Goal: Communication & Community: Answer question/provide support

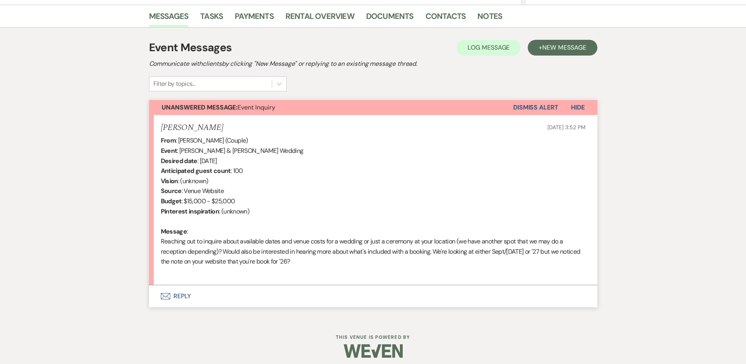
click at [174, 295] on button "Envelope Reply" at bounding box center [373, 296] width 449 height 22
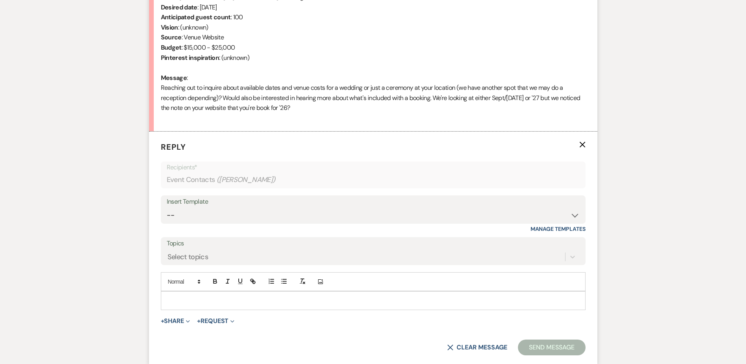
scroll to position [390, 0]
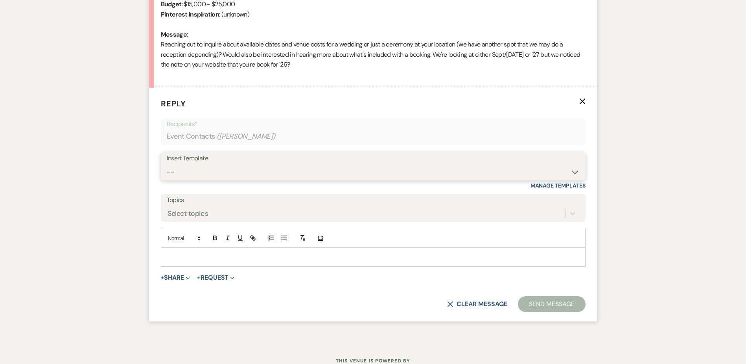
click at [214, 176] on select "-- Weven Planning Portal Introduction (Booked Events) Initial Inquiry Response …" at bounding box center [373, 171] width 413 height 15
select select "5515"
click at [167, 164] on select "-- Weven Planning Portal Introduction (Booked Events) Initial Inquiry Response …" at bounding box center [373, 171] width 413 height 15
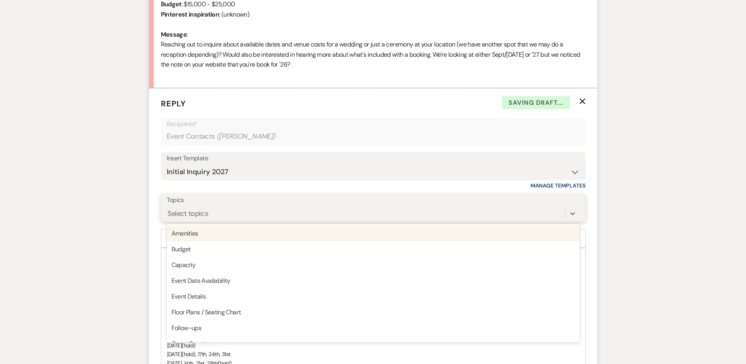
click at [179, 218] on div "Select topics" at bounding box center [188, 213] width 41 height 11
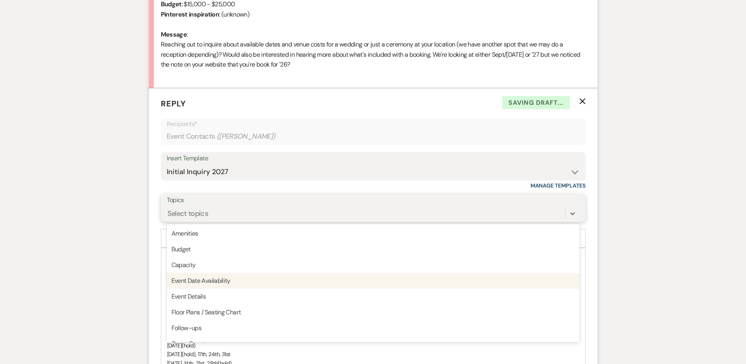
click at [192, 279] on div "Event Date Availability" at bounding box center [373, 281] width 413 height 16
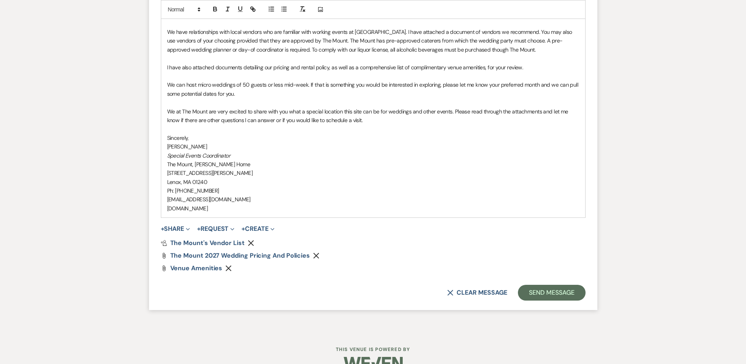
scroll to position [822, 0]
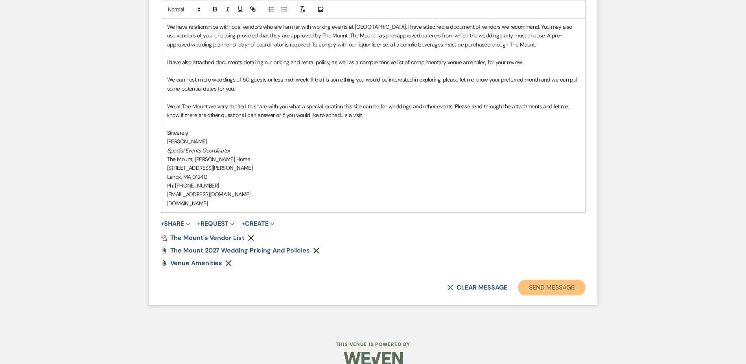
click at [527, 285] on button "Send Message" at bounding box center [551, 287] width 67 height 16
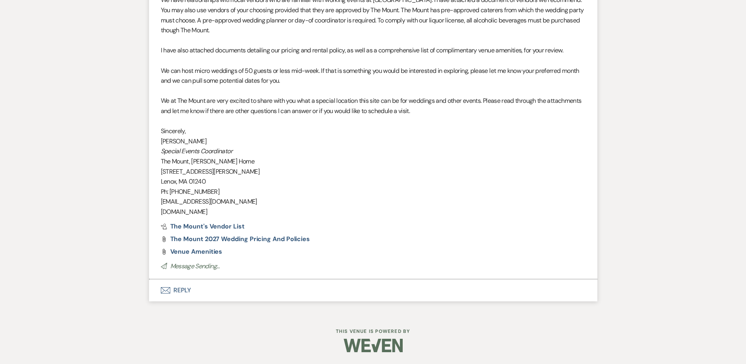
scroll to position [756, 0]
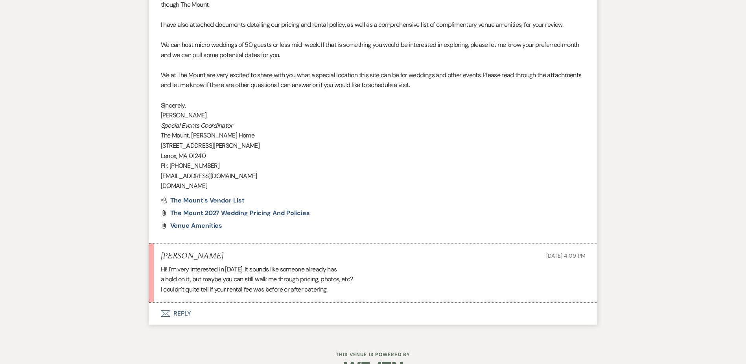
scroll to position [790, 0]
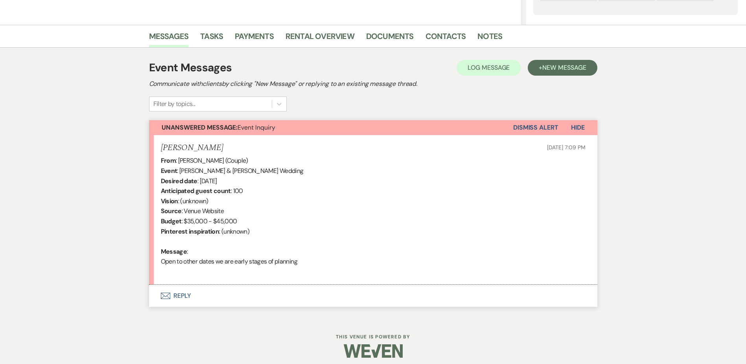
click at [199, 287] on button "Envelope Reply" at bounding box center [373, 296] width 449 height 22
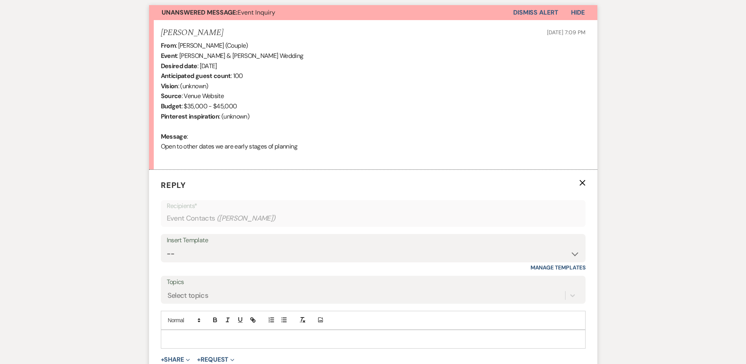
scroll to position [291, 0]
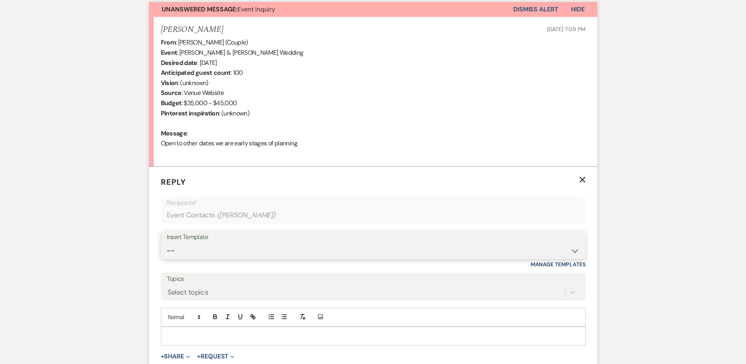
click at [199, 258] on select "-- Weven Planning Portal Introduction (Booked Events) Initial Inquiry Response …" at bounding box center [373, 250] width 413 height 15
select select "5515"
click at [167, 243] on select "-- Weven Planning Portal Introduction (Booked Events) Initial Inquiry Response …" at bounding box center [373, 250] width 413 height 15
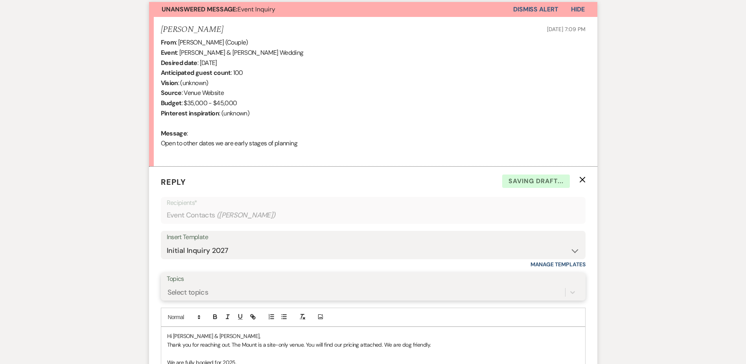
scroll to position [351, 0]
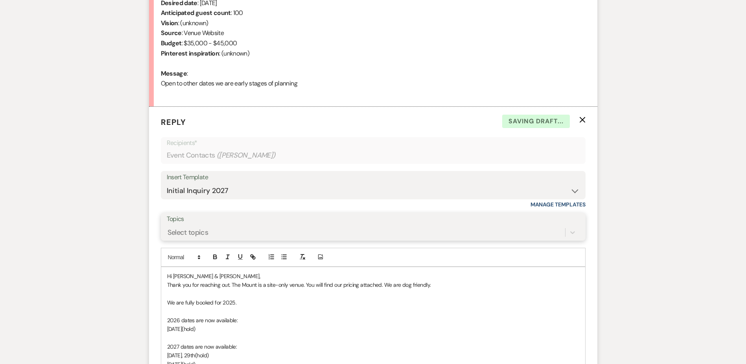
click at [176, 240] on div "Select topics" at bounding box center [373, 232] width 413 height 15
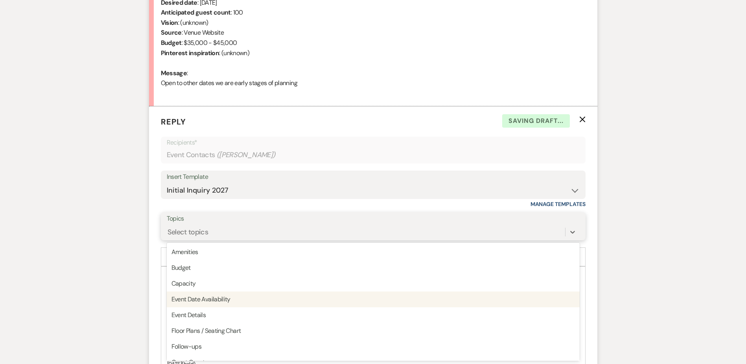
click at [205, 300] on div "Event Date Availability" at bounding box center [373, 299] width 413 height 16
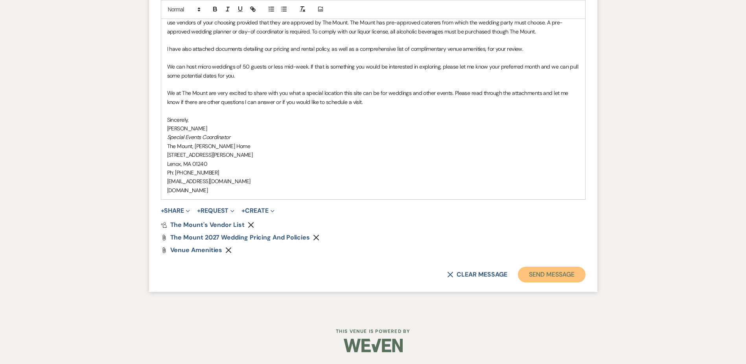
click at [539, 270] on button "Send Message" at bounding box center [551, 274] width 67 height 16
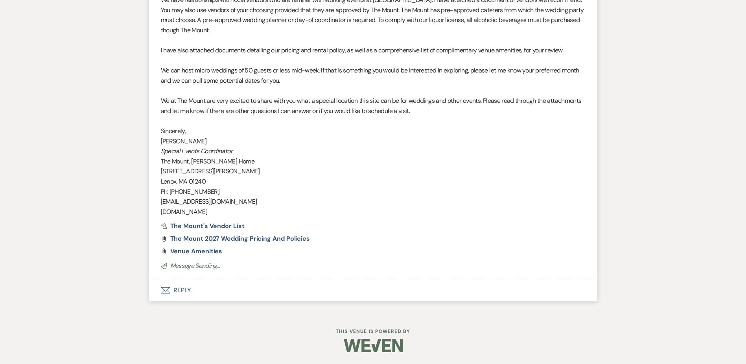
scroll to position [736, 0]
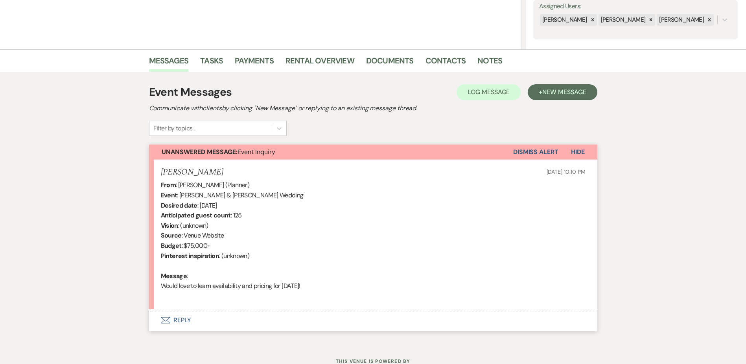
scroll to position [173, 0]
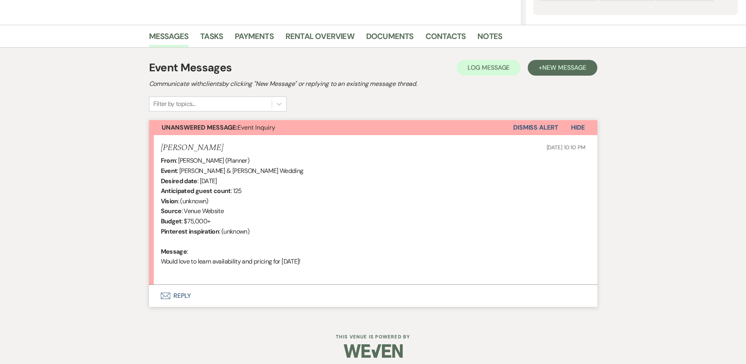
click at [203, 292] on button "Envelope Reply" at bounding box center [373, 296] width 449 height 22
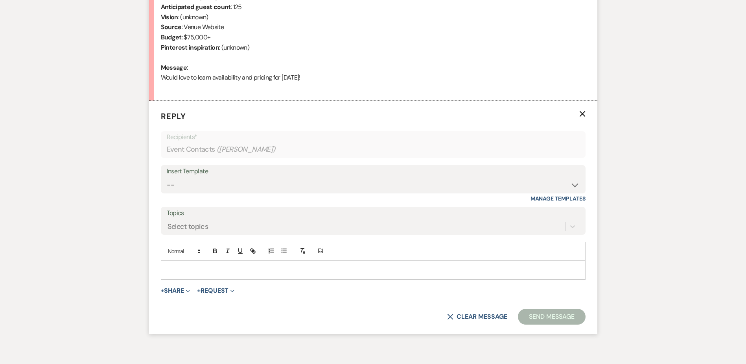
scroll to position [369, 0]
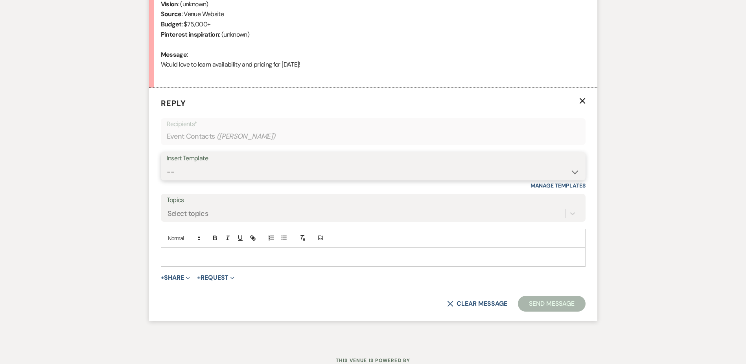
click at [193, 166] on select "-- Weven Planning Portal Introduction (Booked Events) Initial Inquiry Response …" at bounding box center [373, 171] width 413 height 15
select select "5515"
click at [167, 164] on select "-- Weven Planning Portal Introduction (Booked Events) Initial Inquiry Response …" at bounding box center [373, 171] width 413 height 15
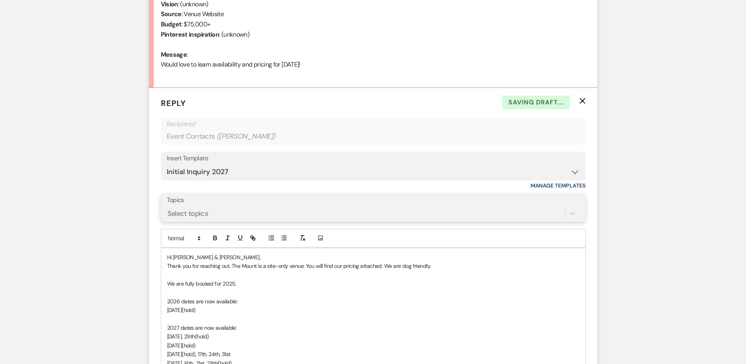
click at [192, 213] on div "Select topics" at bounding box center [188, 213] width 41 height 11
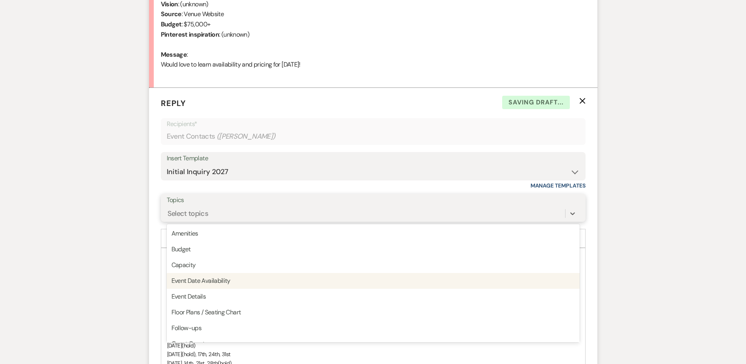
click at [192, 279] on div "Event Date Availability" at bounding box center [373, 281] width 413 height 16
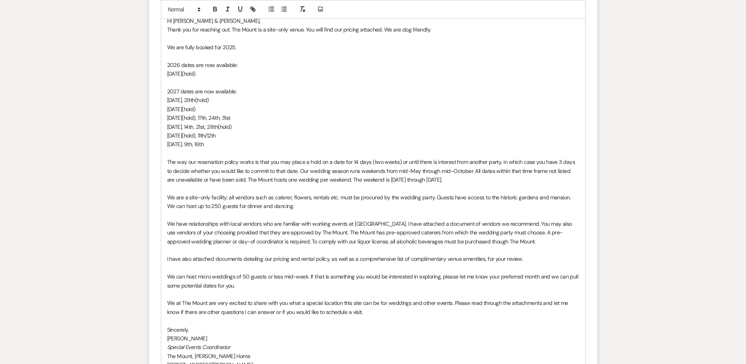
scroll to position [763, 0]
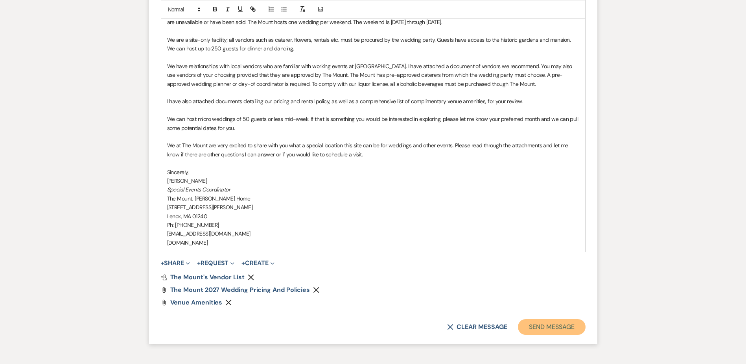
click at [584, 329] on button "Send Message" at bounding box center [551, 327] width 67 height 16
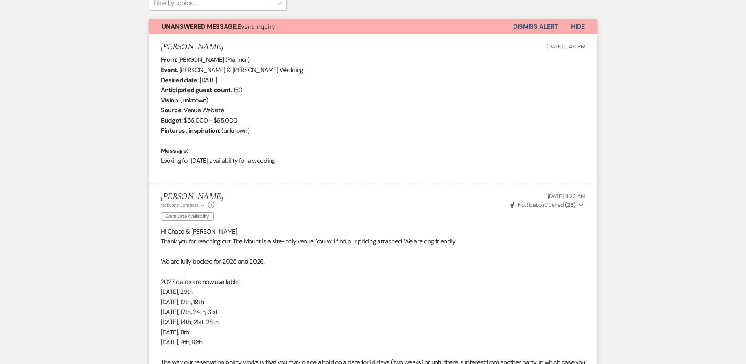
scroll to position [2536, 0]
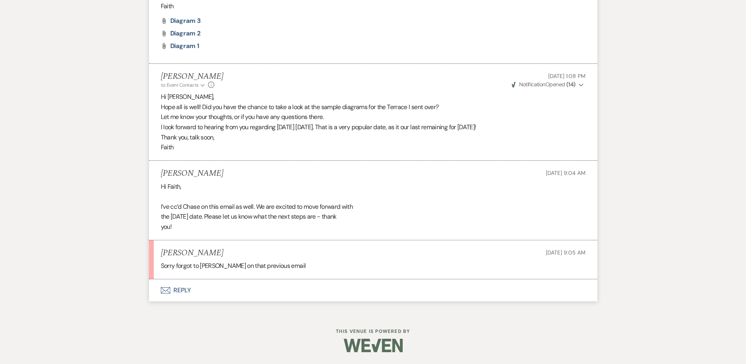
click at [191, 289] on button "Envelope Reply" at bounding box center [373, 290] width 449 height 22
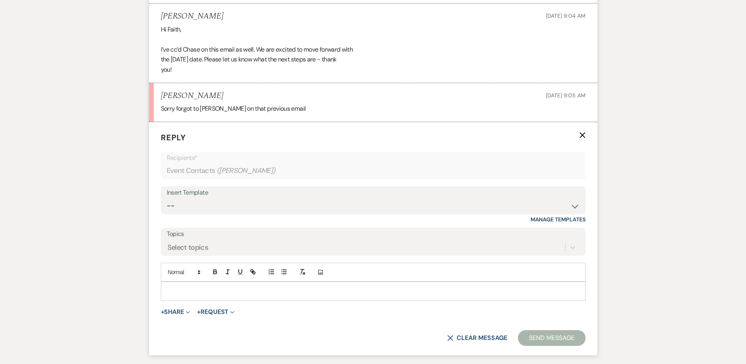
scroll to position [2693, 0]
click at [191, 289] on p at bounding box center [373, 290] width 412 height 9
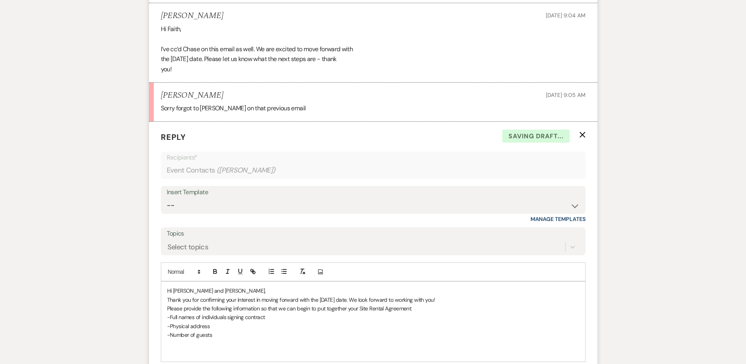
drag, startPoint x: 447, startPoint y: 298, endPoint x: 451, endPoint y: 297, distance: 4.1
click at [450, 297] on p "Thank you for confirming your interest in moving forward with the 6.19.27 date.…" at bounding box center [373, 299] width 412 height 9
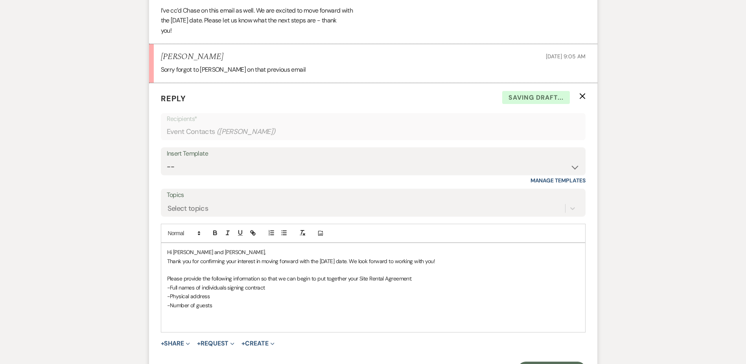
scroll to position [2732, 0]
click at [209, 329] on div "Hi Ashley and Chase, Thank you for confirming your interest in moving forward w…" at bounding box center [373, 286] width 424 height 89
drag, startPoint x: 349, startPoint y: 260, endPoint x: 456, endPoint y: 257, distance: 106.7
click at [456, 257] on p "Thank you for confirming your interest in moving forward with the 6.19.27 date.…" at bounding box center [373, 260] width 412 height 9
click at [198, 319] on p "Many thanks," at bounding box center [373, 321] width 412 height 9
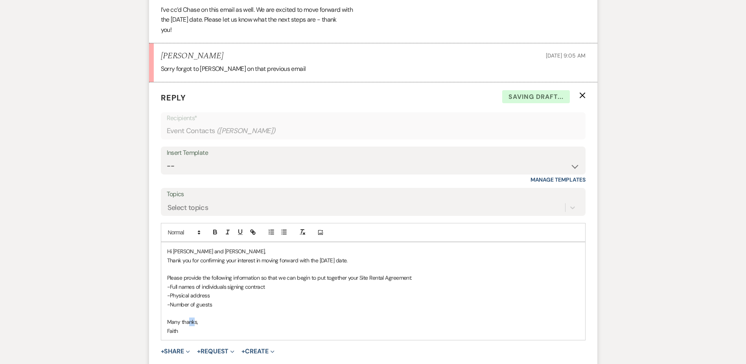
click at [188, 317] on p "Many thanks," at bounding box center [373, 321] width 412 height 9
click at [172, 316] on p at bounding box center [373, 313] width 412 height 9
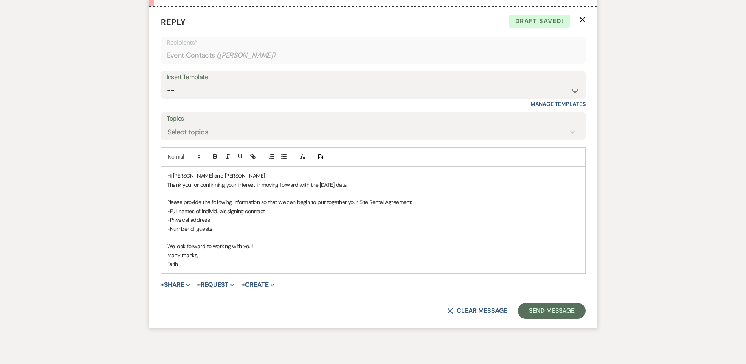
scroll to position [2811, 0]
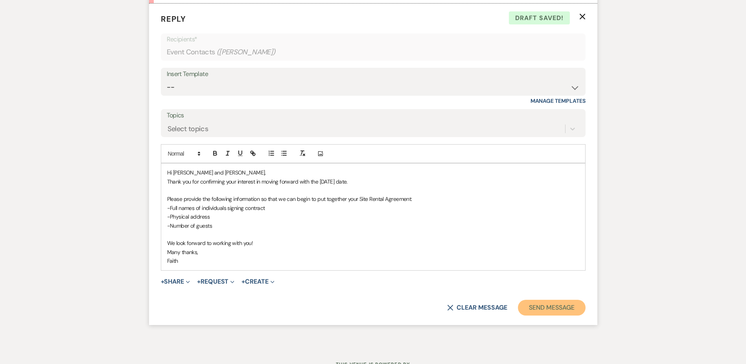
click at [548, 314] on button "Send Message" at bounding box center [551, 307] width 67 height 16
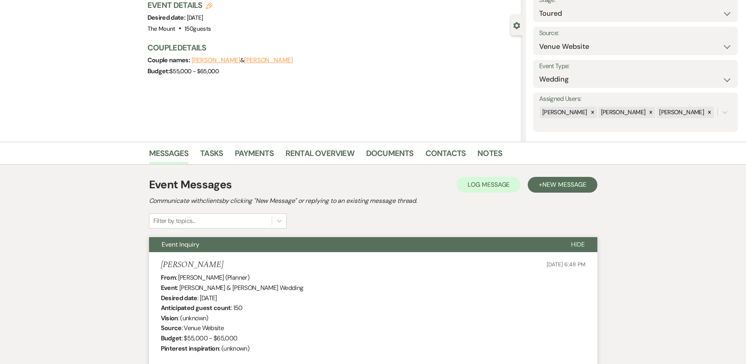
scroll to position [0, 0]
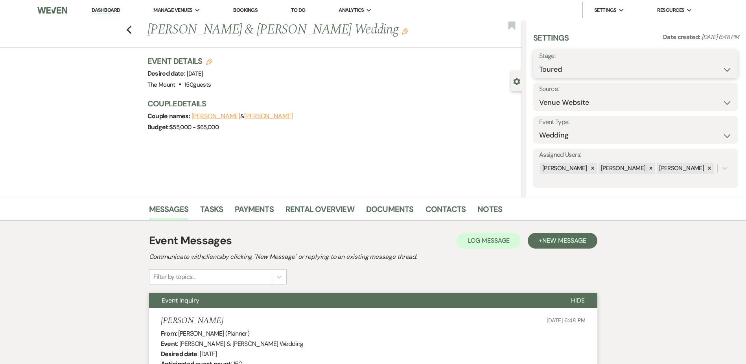
click at [586, 65] on select "Inquiry Follow Up Tour Requested Tour Confirmed Toured Proposal Sent Booked Lost" at bounding box center [635, 69] width 193 height 15
select select "6"
click at [539, 62] on select "Inquiry Follow Up Tour Requested Tour Confirmed Toured Proposal Sent Booked Lost" at bounding box center [635, 69] width 193 height 15
click at [706, 66] on button "Save" at bounding box center [716, 64] width 44 height 16
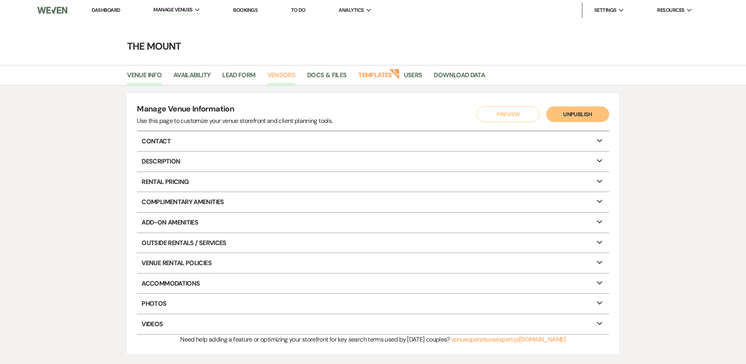
click at [280, 80] on link "Vendors" at bounding box center [282, 77] width 28 height 15
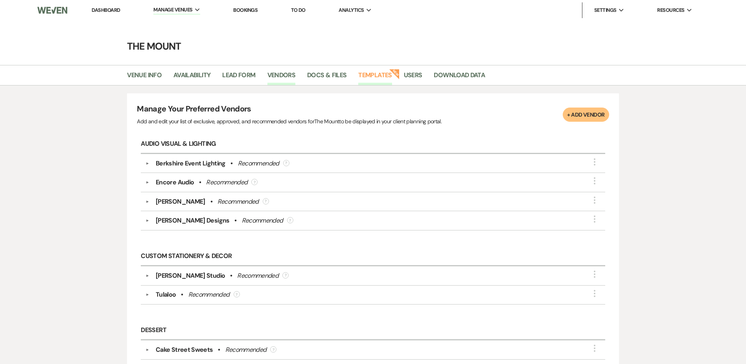
click at [378, 74] on link "Templates" at bounding box center [374, 77] width 33 height 15
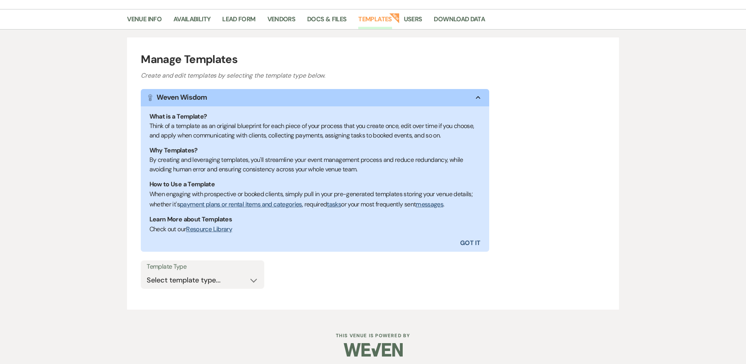
scroll to position [60, 0]
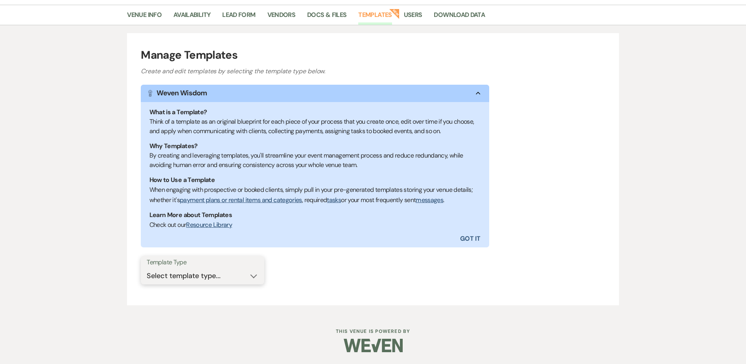
click at [227, 277] on select "Select template type... Task List Message Templates Payment Plan Inventory Item…" at bounding box center [203, 275] width 112 height 15
select select "Message Templates"
click at [147, 268] on select "Select template type... Task List Message Templates Payment Plan Inventory Item…" at bounding box center [203, 275] width 112 height 15
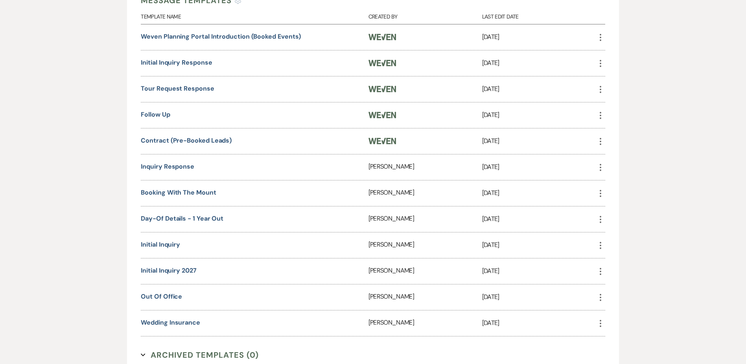
scroll to position [414, 0]
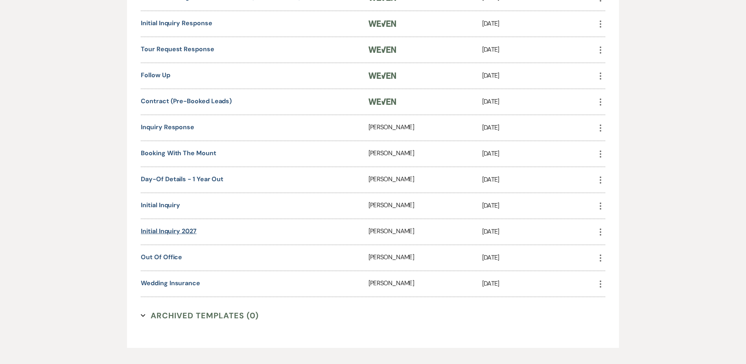
click at [179, 231] on link "Initial Inquiry 2027" at bounding box center [168, 231] width 55 height 8
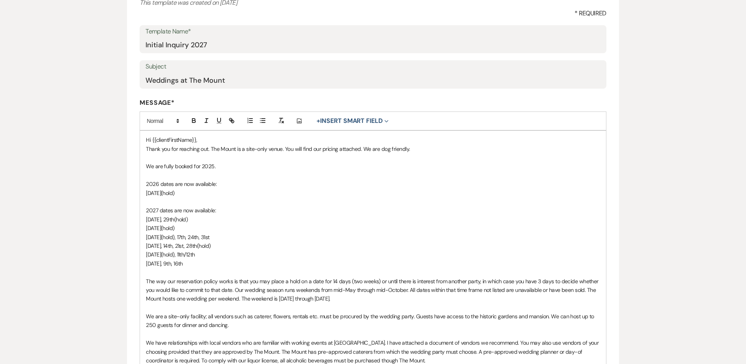
scroll to position [118, 0]
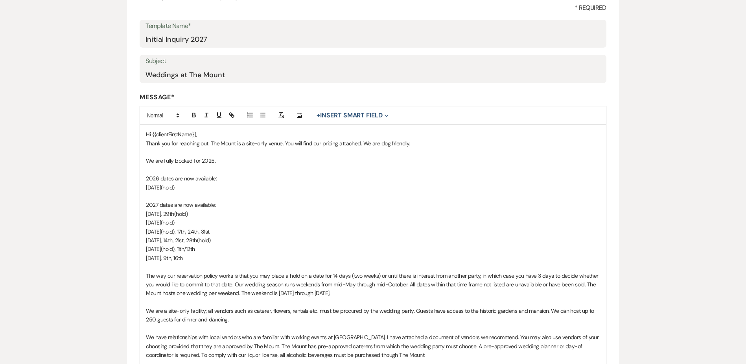
drag, startPoint x: 187, startPoint y: 220, endPoint x: 83, endPoint y: 220, distance: 103.5
click at [83, 220] on div "Edit Message Template This template was created on [DATE] * Required Template N…" at bounding box center [373, 302] width 746 height 705
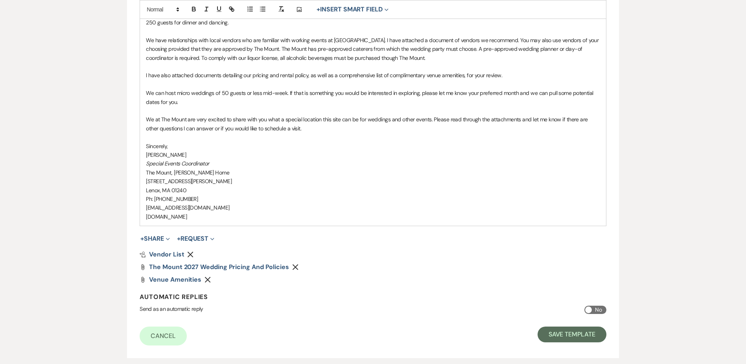
scroll to position [451, 0]
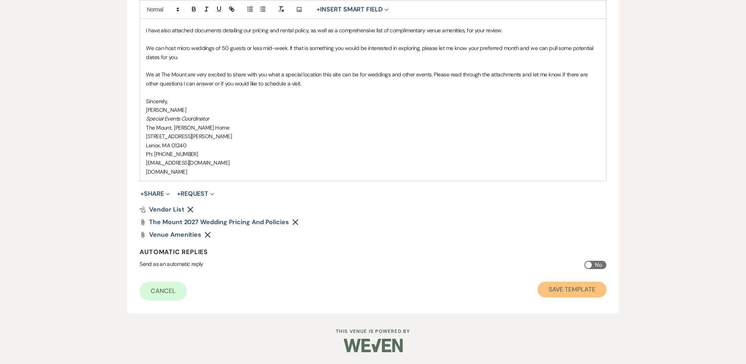
click at [575, 295] on button "Save Template" at bounding box center [572, 289] width 69 height 16
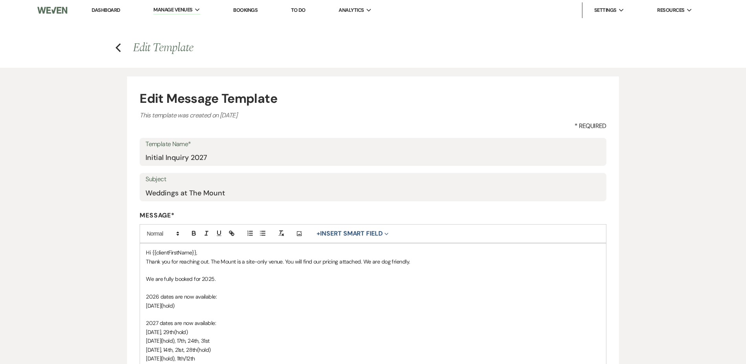
select select "Message Templates"
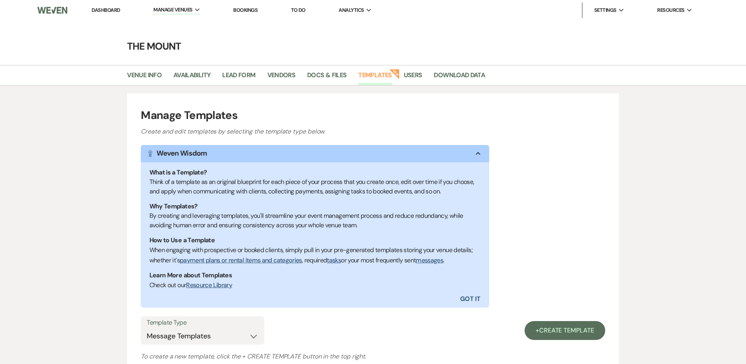
click at [107, 13] on link "Dashboard" at bounding box center [106, 10] width 28 height 7
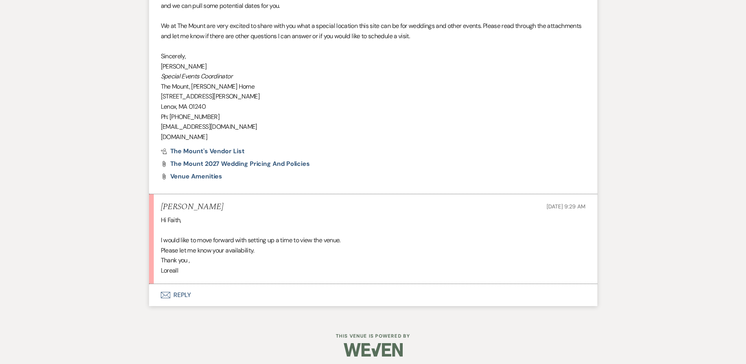
scroll to position [815, 0]
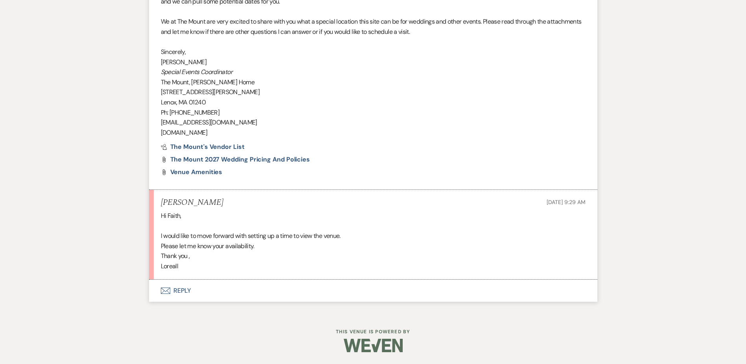
click at [181, 289] on button "Envelope Reply" at bounding box center [373, 290] width 449 height 22
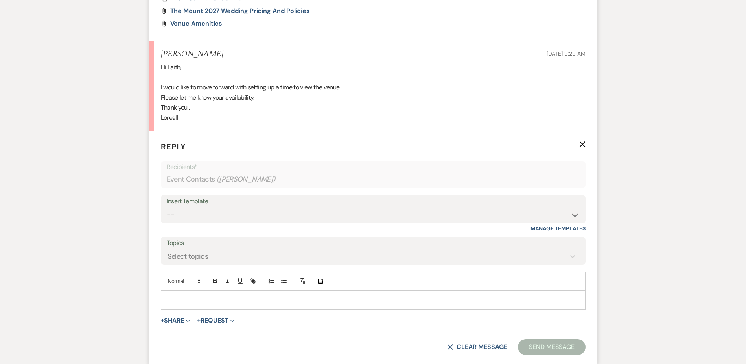
scroll to position [973, 0]
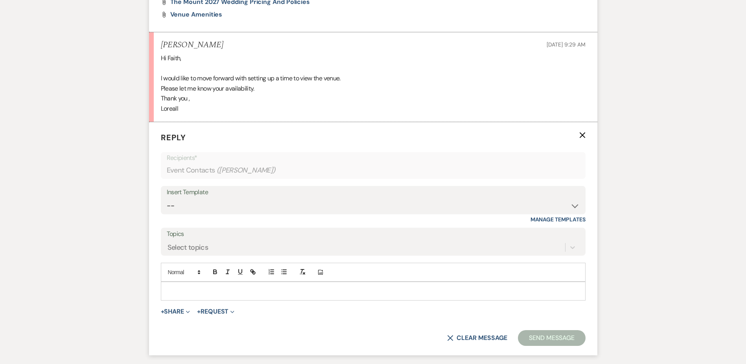
click at [204, 286] on p at bounding box center [373, 290] width 412 height 9
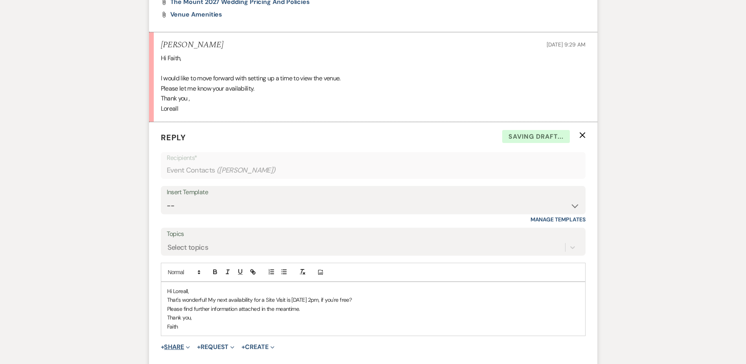
click at [172, 346] on button "+ Share Expand" at bounding box center [176, 347] width 30 height 6
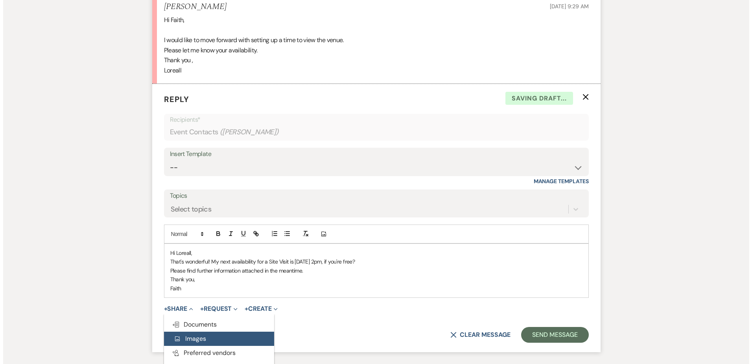
scroll to position [1012, 0]
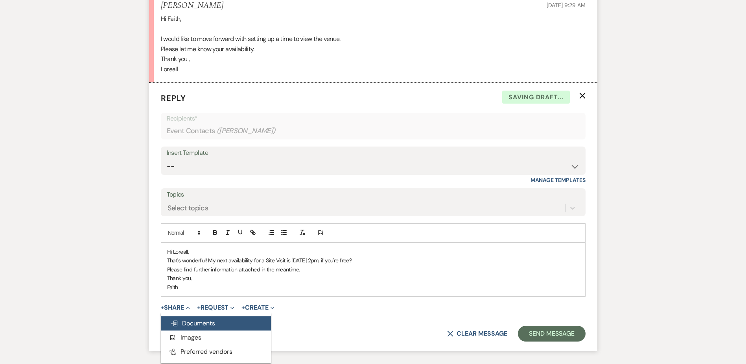
click at [190, 324] on span "Doc Upload Documents" at bounding box center [192, 323] width 45 height 8
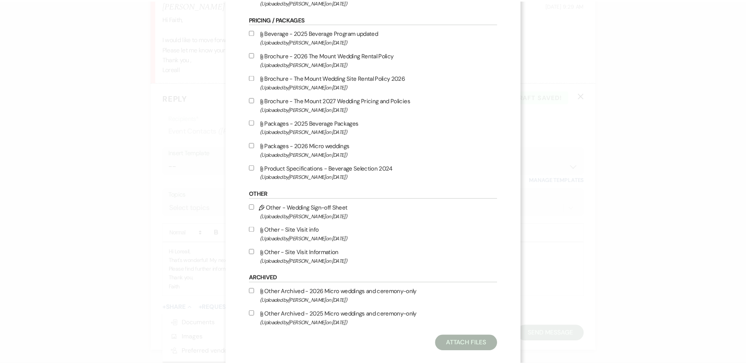
scroll to position [661, 0]
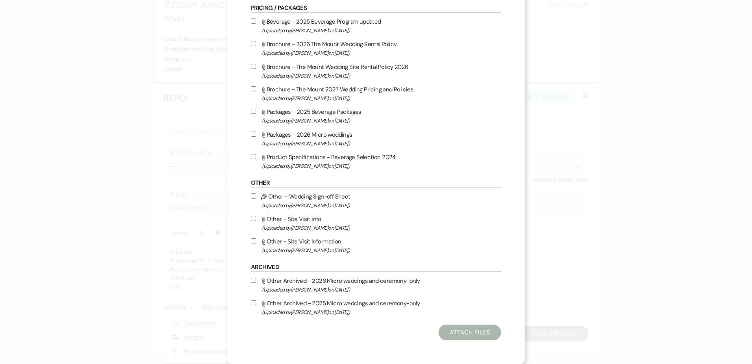
click at [329, 249] on span "(Uploaded by [PERSON_NAME] on [DATE] )" at bounding box center [381, 250] width 239 height 9
click at [256, 243] on input "Attach File Other - Site Visit Information (Uploaded by [PERSON_NAME] on [DATE]…" at bounding box center [253, 240] width 5 height 5
checkbox input "true"
click at [445, 329] on button "Attach Files" at bounding box center [470, 332] width 63 height 16
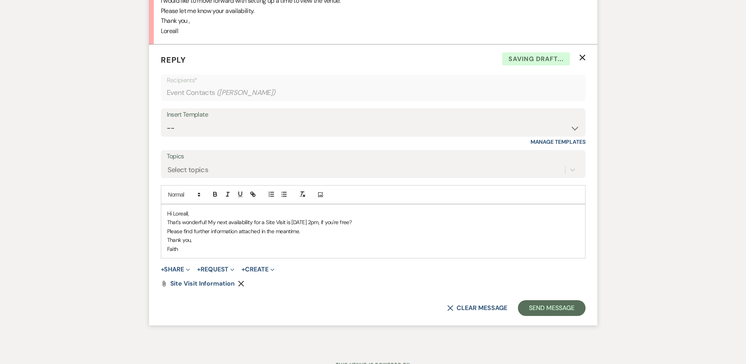
scroll to position [1051, 0]
click at [572, 304] on button "Send Message" at bounding box center [551, 307] width 67 height 16
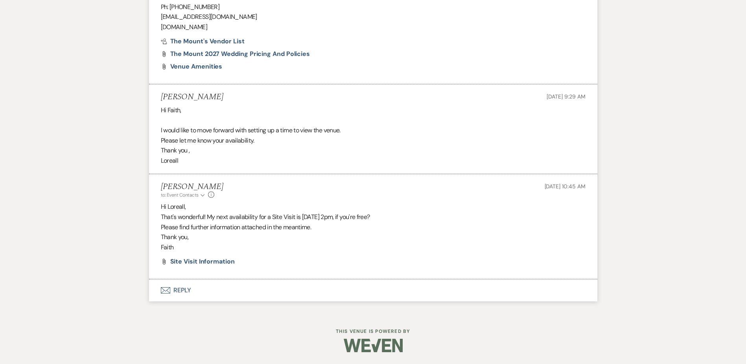
scroll to position [921, 0]
